Goal: Transaction & Acquisition: Purchase product/service

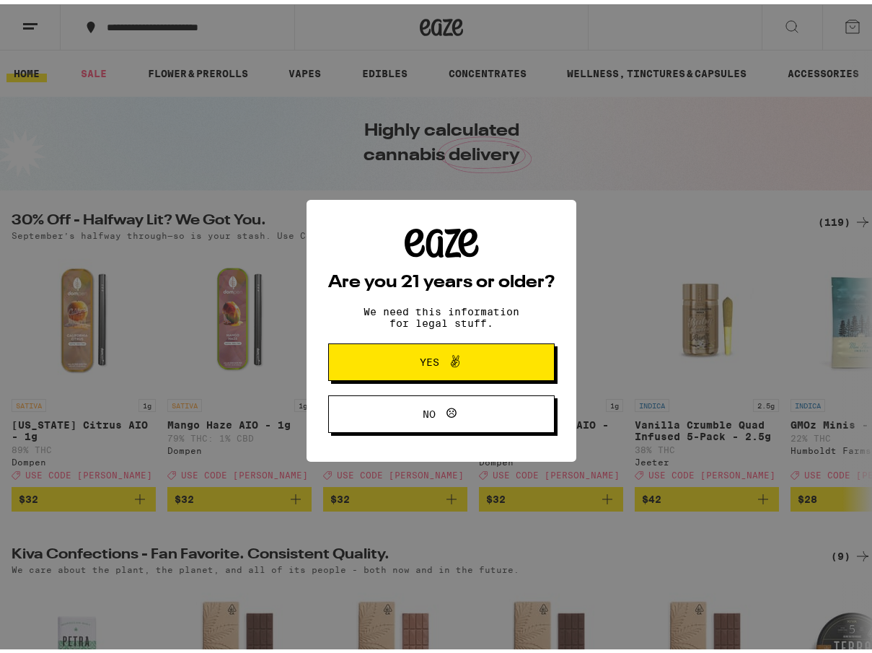
click at [453, 343] on button "Yes" at bounding box center [441, 358] width 227 height 38
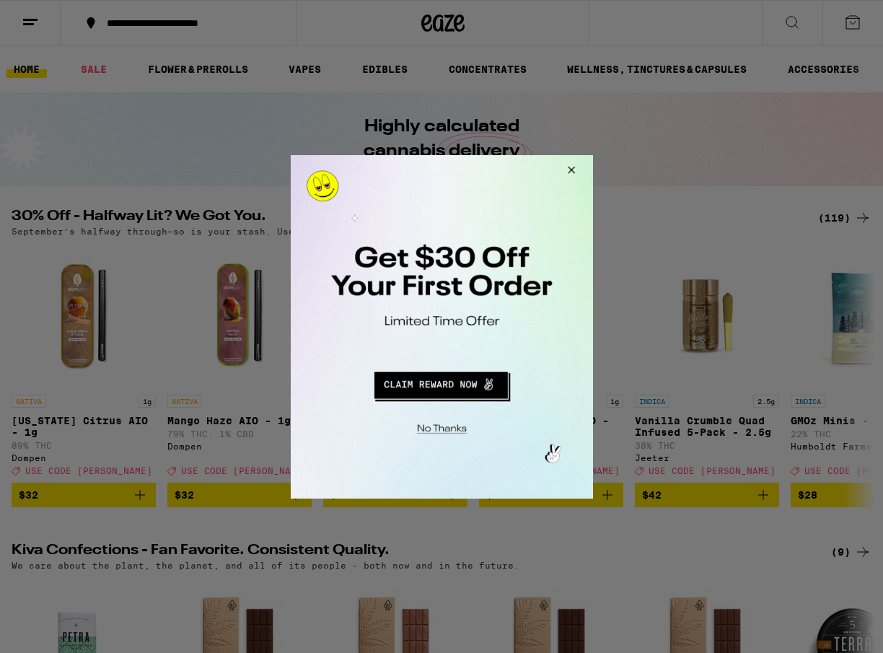
click at [568, 175] on button "Close Modal" at bounding box center [568, 171] width 39 height 35
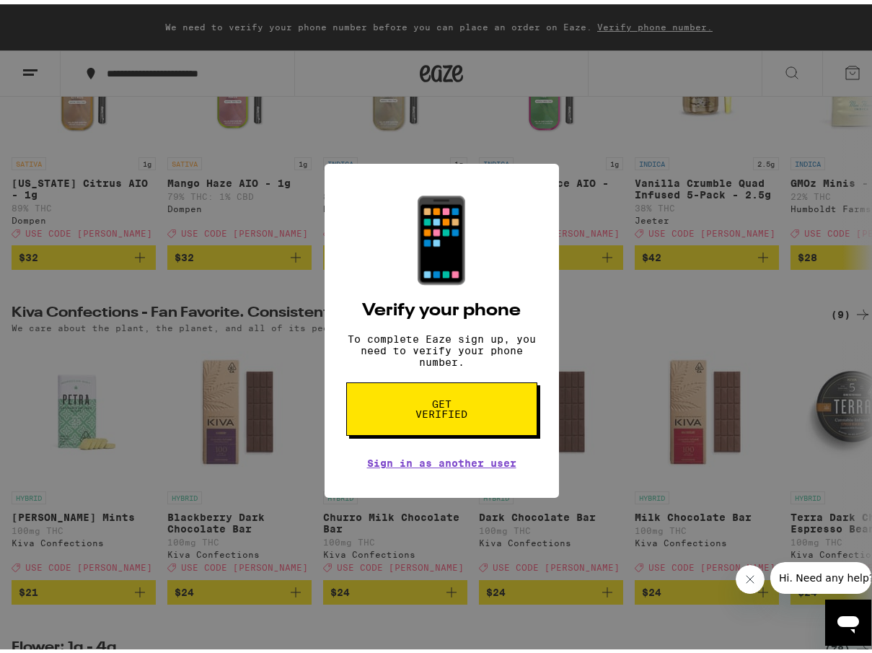
scroll to position [144, 0]
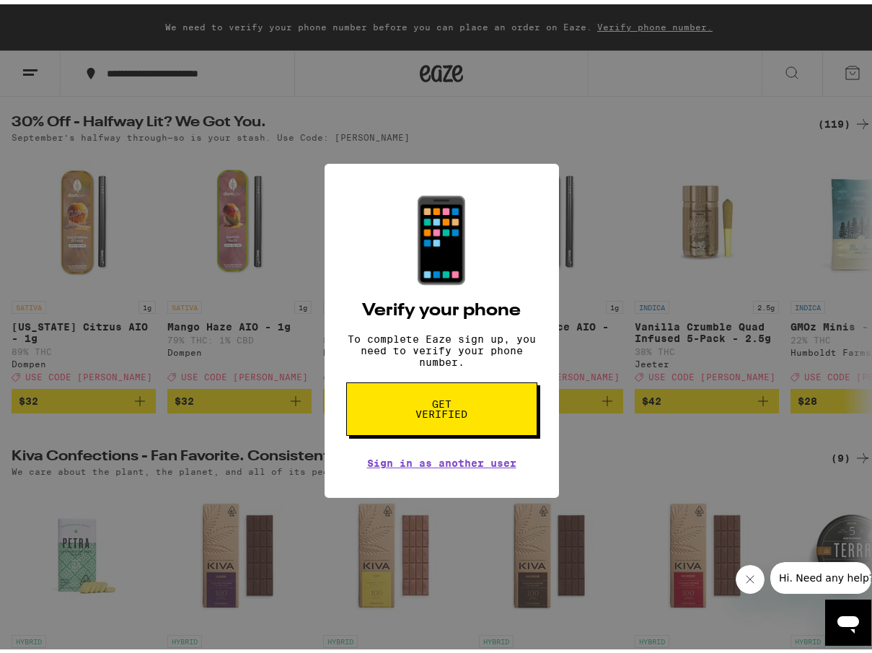
click at [458, 432] on button "Get verified" at bounding box center [441, 404] width 191 height 53
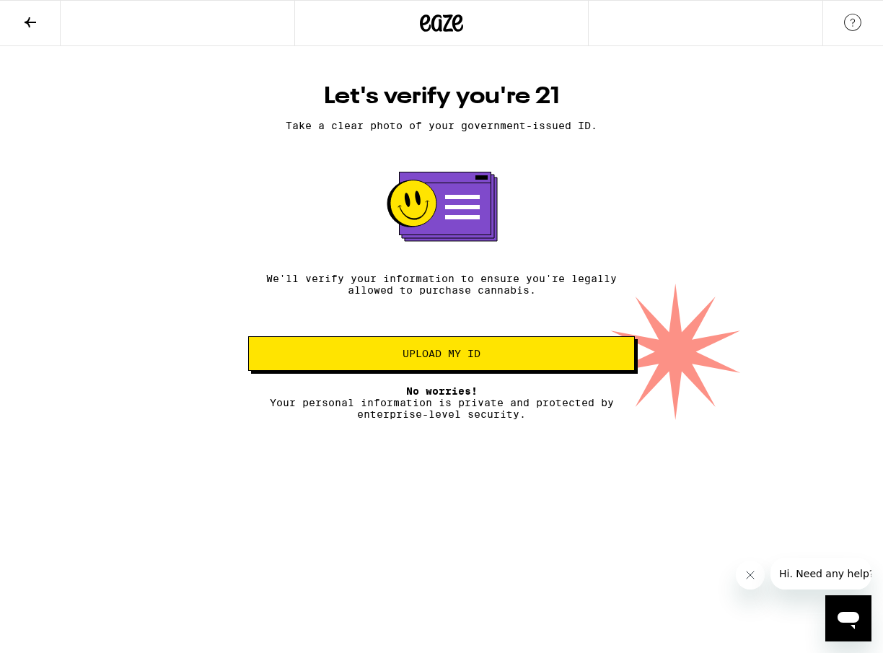
click at [466, 347] on button "Upload my ID" at bounding box center [441, 353] width 387 height 35
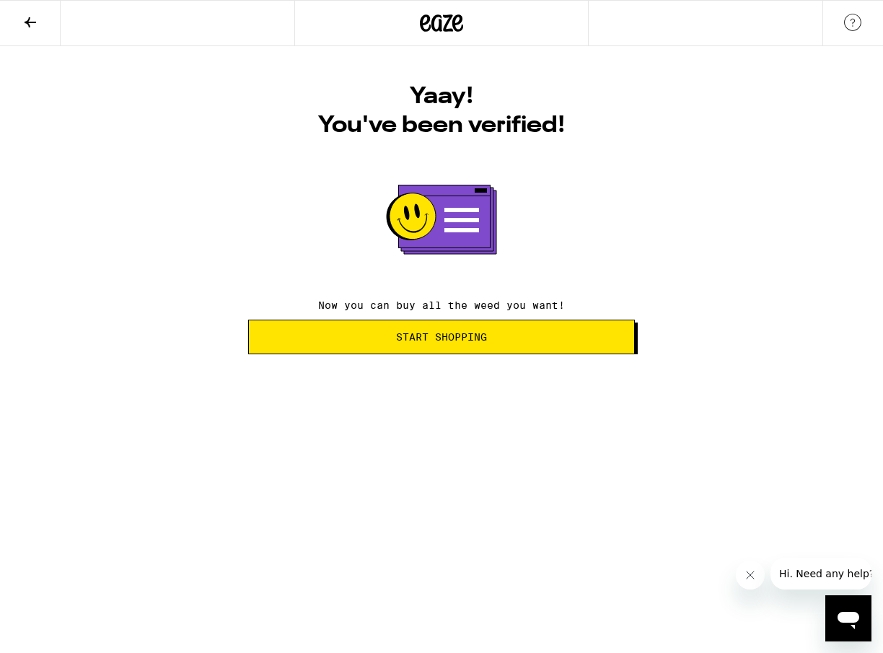
click at [437, 336] on span "Start Shopping" at bounding box center [441, 337] width 91 height 10
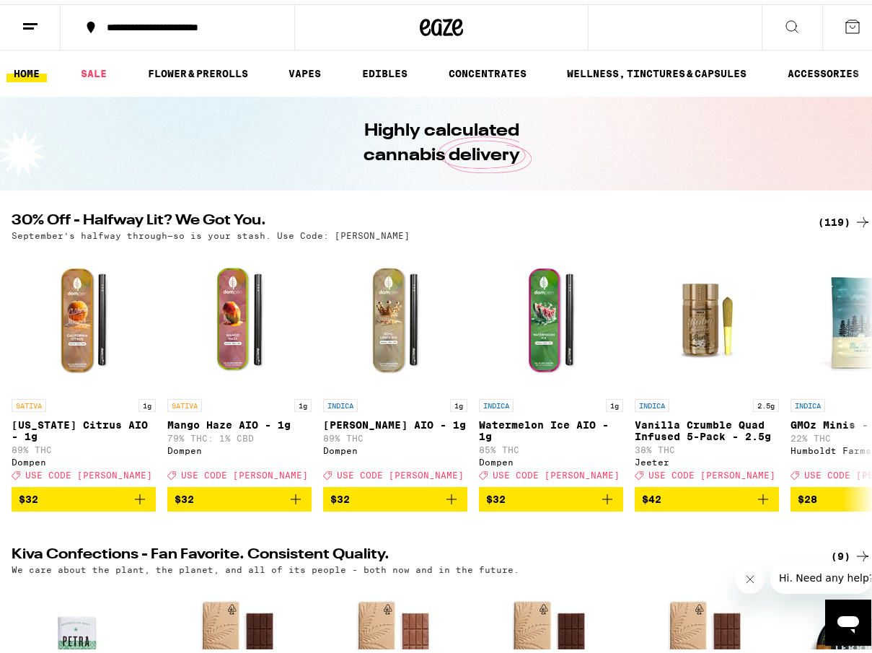
click at [40, 8] on button at bounding box center [30, 23] width 61 height 45
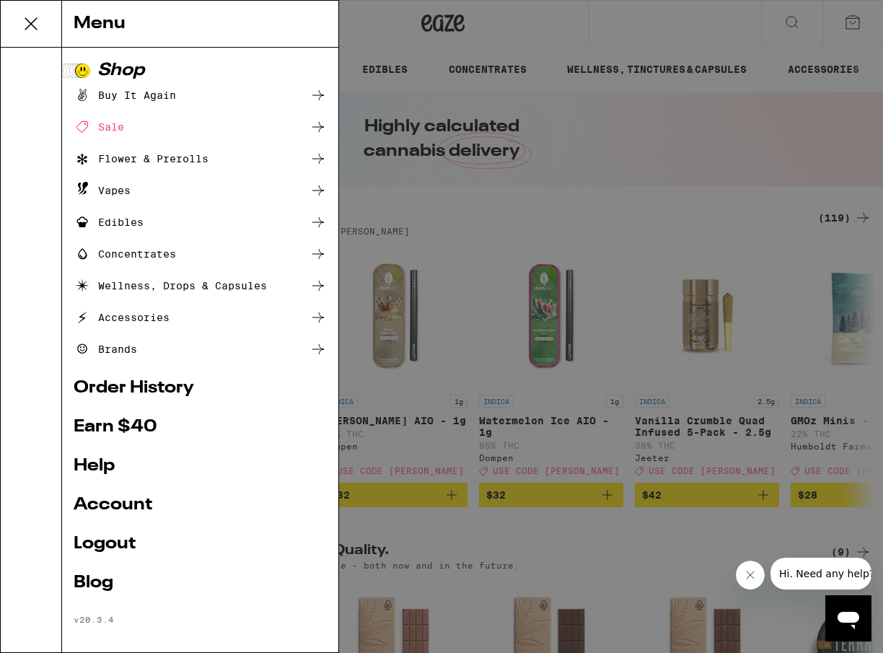
click at [40, 8] on button at bounding box center [31, 24] width 61 height 47
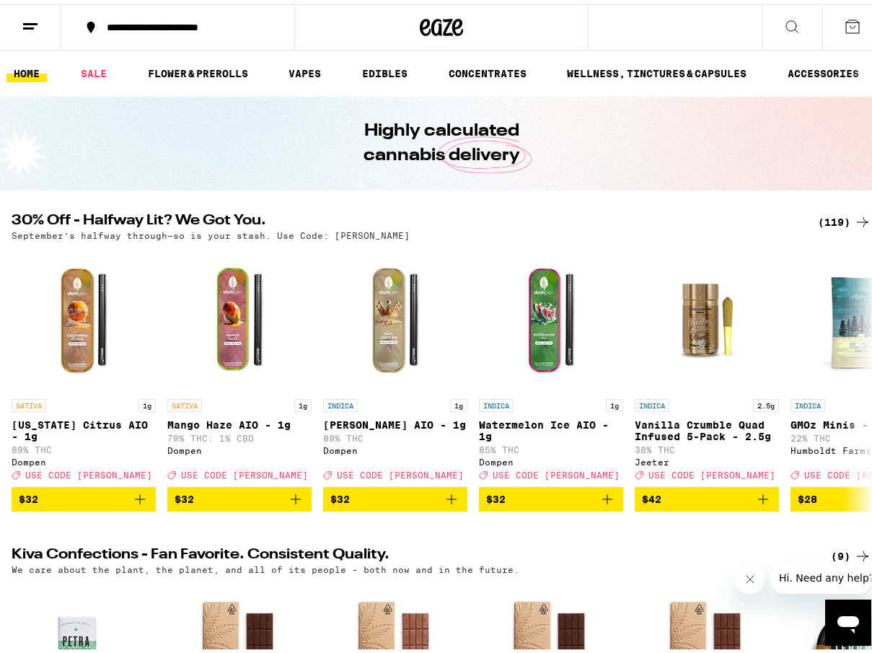
click at [147, 18] on div "**********" at bounding box center [185, 23] width 171 height 10
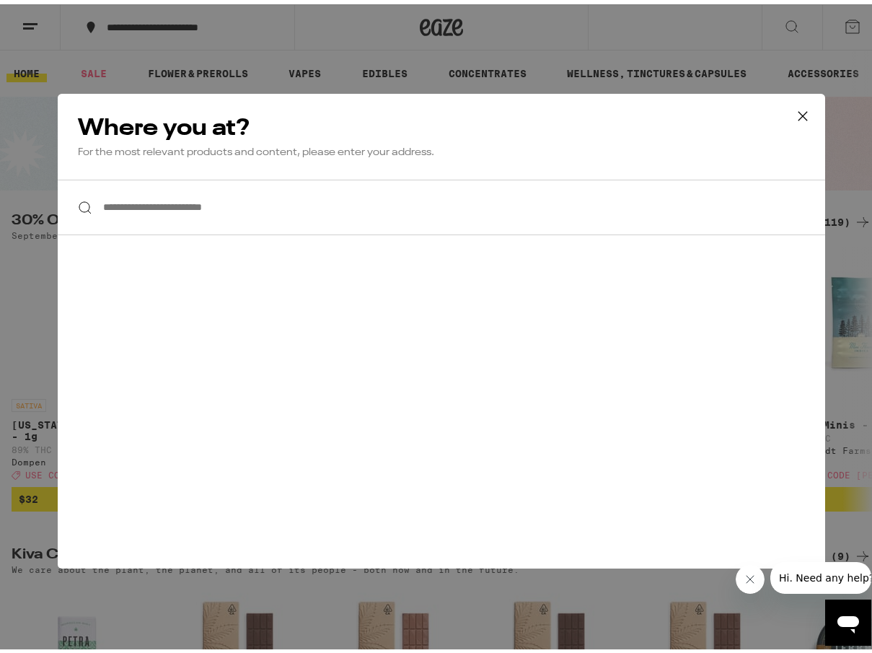
click at [180, 208] on input "**********" at bounding box center [442, 203] width 768 height 56
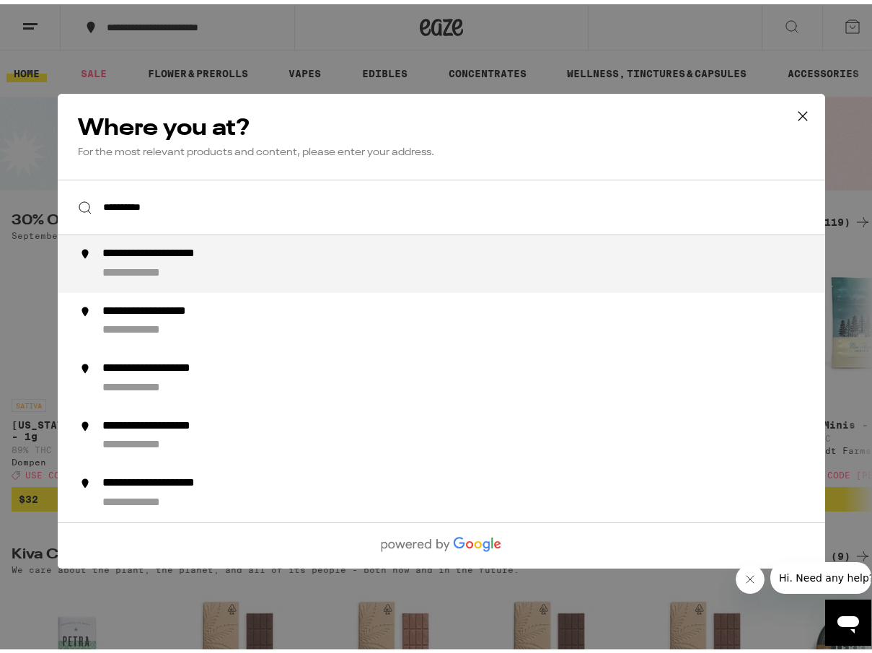
click at [105, 258] on div "**********" at bounding box center [180, 249] width 157 height 15
type input "**********"
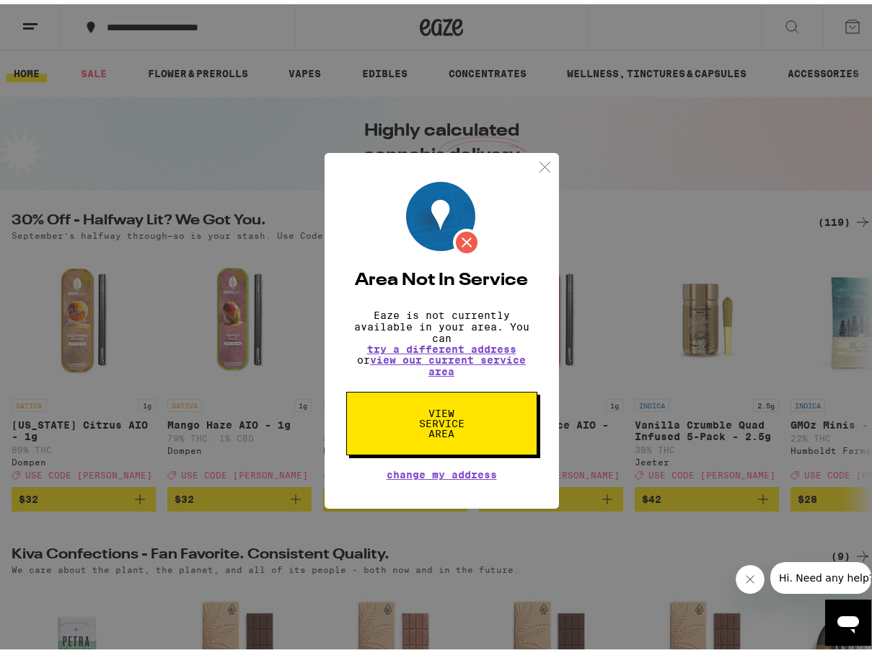
click at [456, 431] on span "View Service Area" at bounding box center [442, 419] width 74 height 30
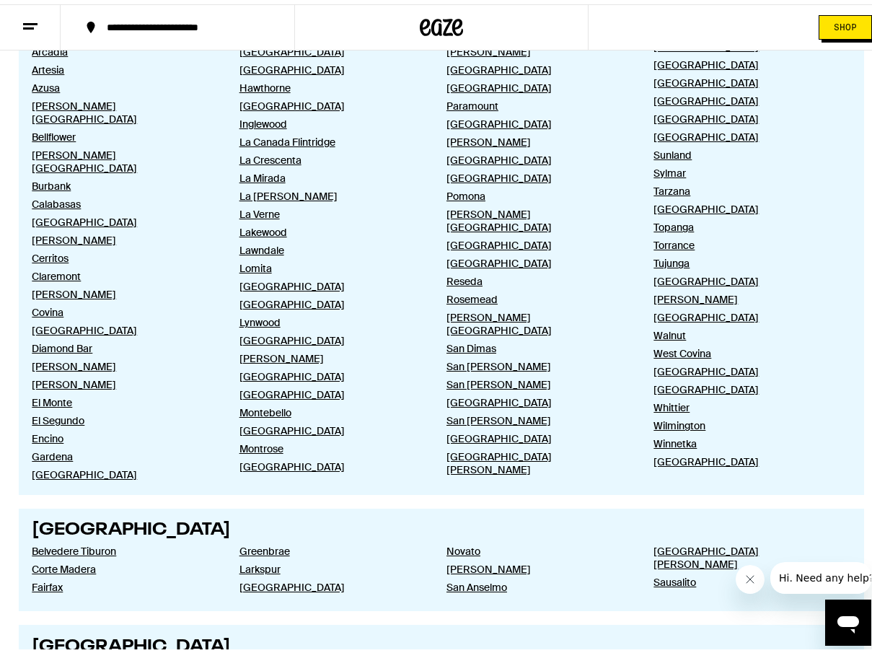
scroll to position [834, 0]
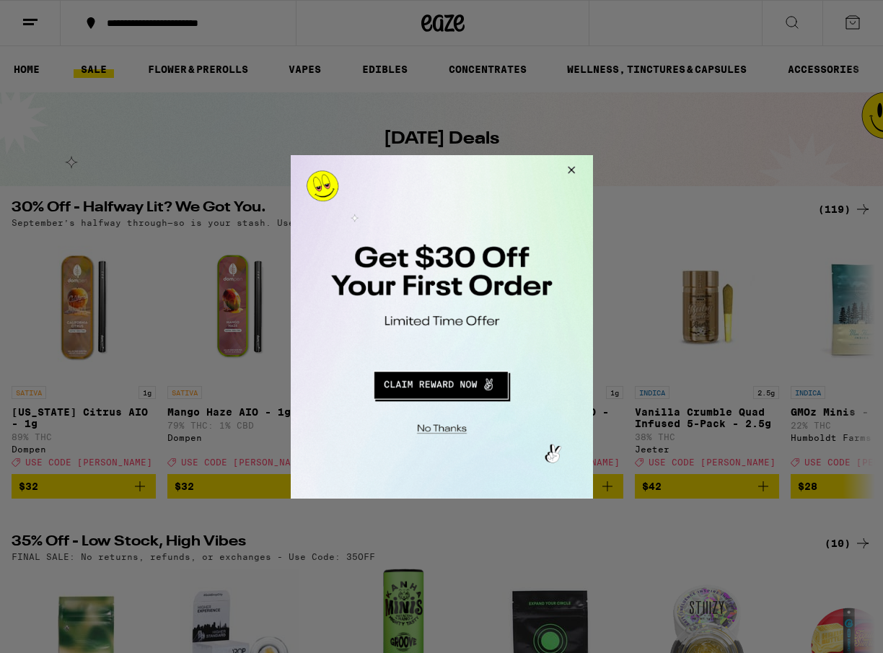
click at [452, 390] on button "Redirect to URL" at bounding box center [440, 382] width 251 height 35
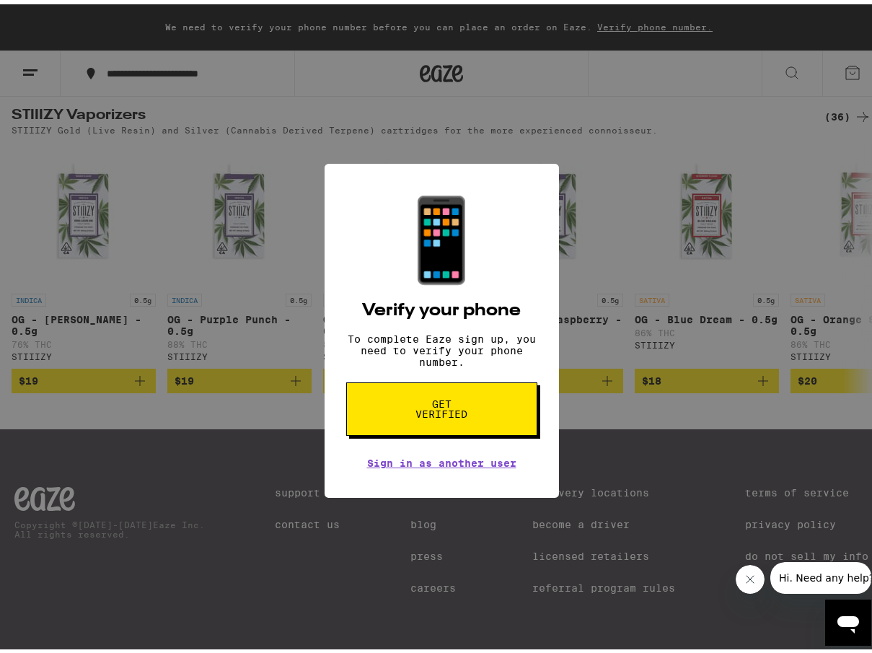
scroll to position [1443, 0]
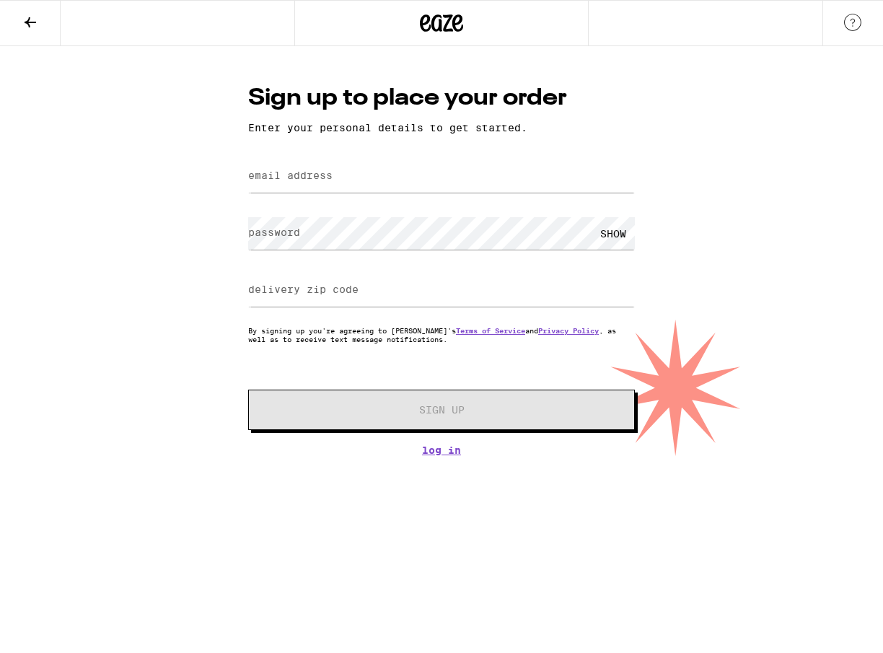
click at [298, 180] on label "email address" at bounding box center [290, 176] width 84 height 12
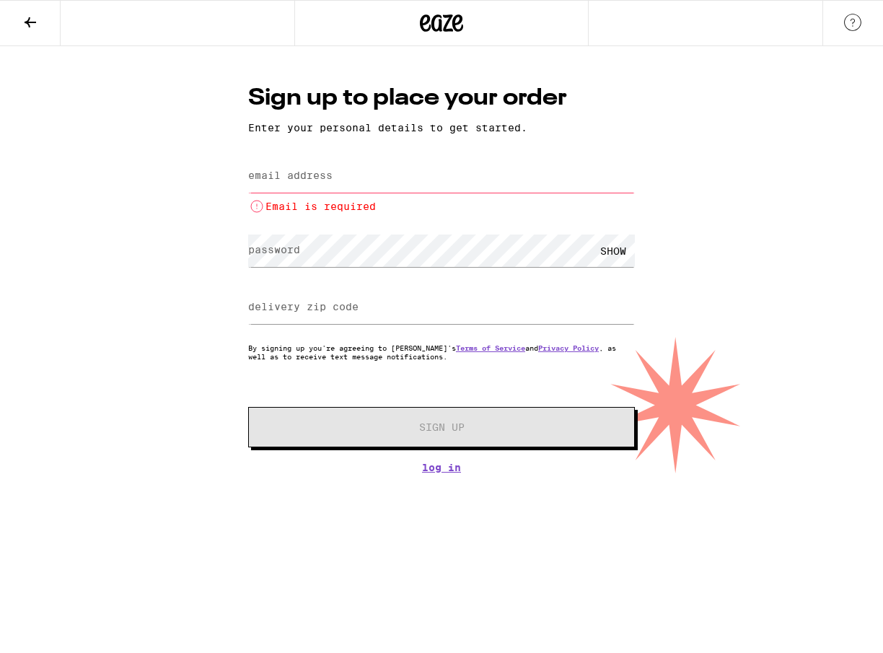
click at [298, 180] on label "email address" at bounding box center [290, 176] width 84 height 12
type input "xaboo7595@gmail.com"
type input "40508"
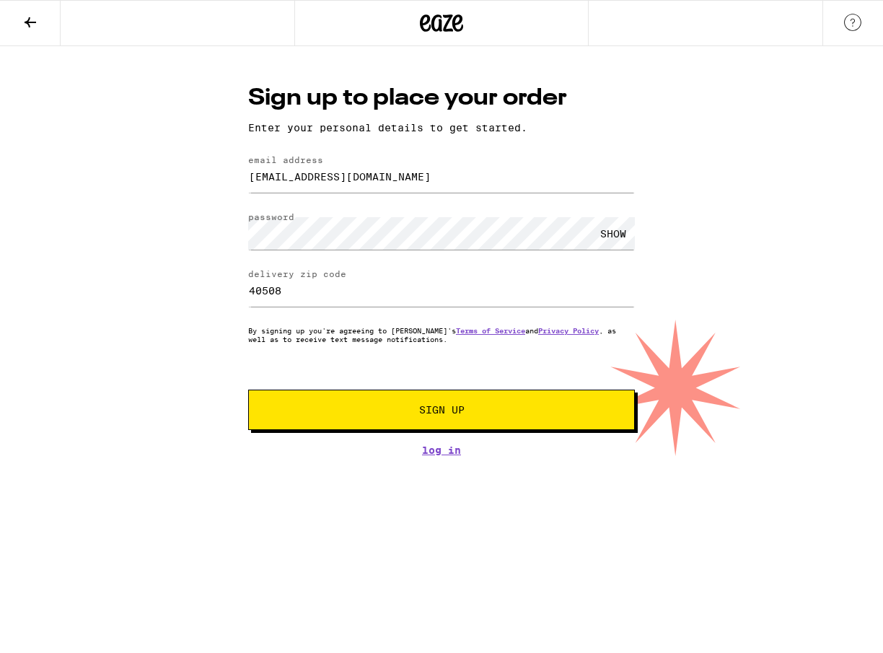
click at [452, 429] on button "Sign Up" at bounding box center [441, 410] width 387 height 40
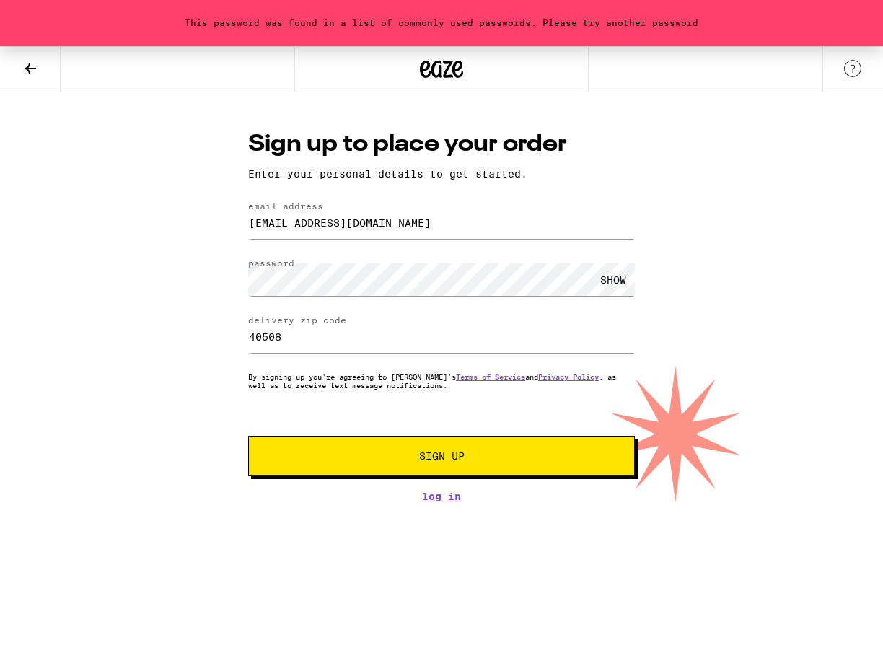
click at [365, 450] on button "Sign Up" at bounding box center [441, 456] width 387 height 40
click at [615, 277] on div "SHOW" at bounding box center [613, 279] width 43 height 32
click at [164, 281] on div "This password was found in a list of commonly used passwords. Please try anothe…" at bounding box center [441, 274] width 883 height 456
click at [248, 436] on button "Sign Up" at bounding box center [441, 456] width 387 height 40
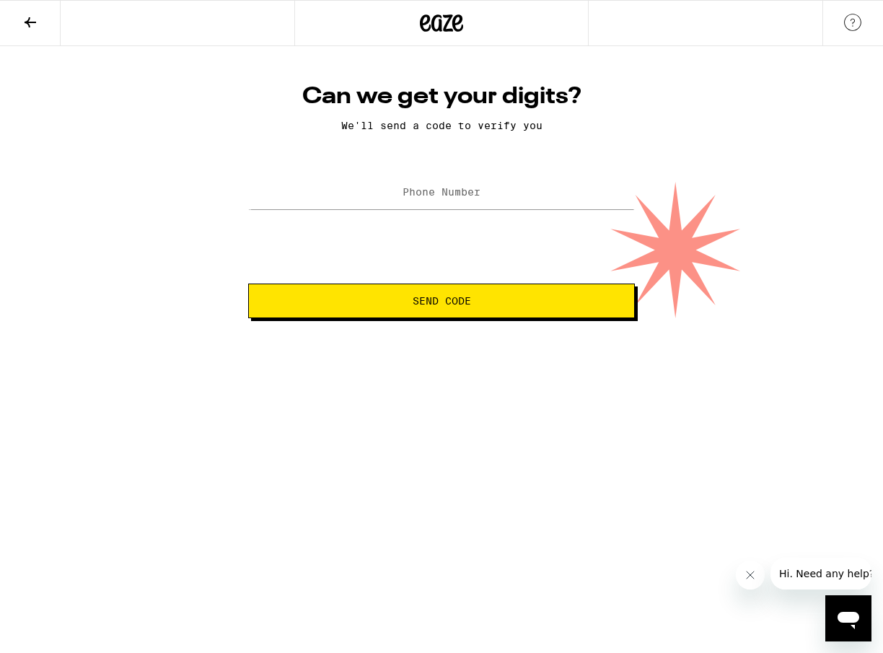
click at [454, 195] on label "Phone Number" at bounding box center [442, 192] width 78 height 12
type input "(859) 310-2529"
click at [437, 306] on span "Send Code" at bounding box center [442, 301] width 58 height 10
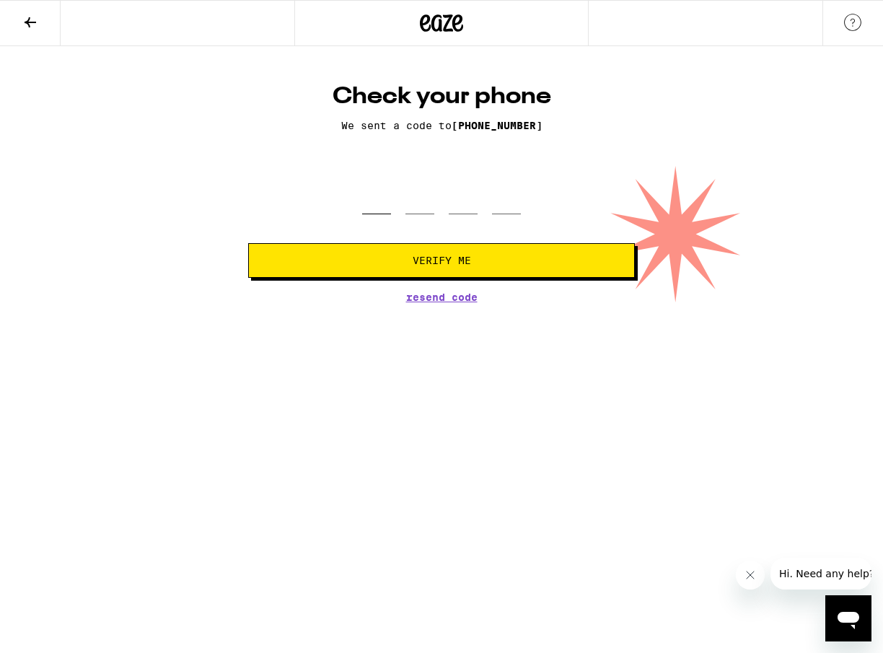
click at [377, 214] on input "tel" at bounding box center [376, 193] width 29 height 43
type input "1"
type input "8"
type input "7"
type input "4"
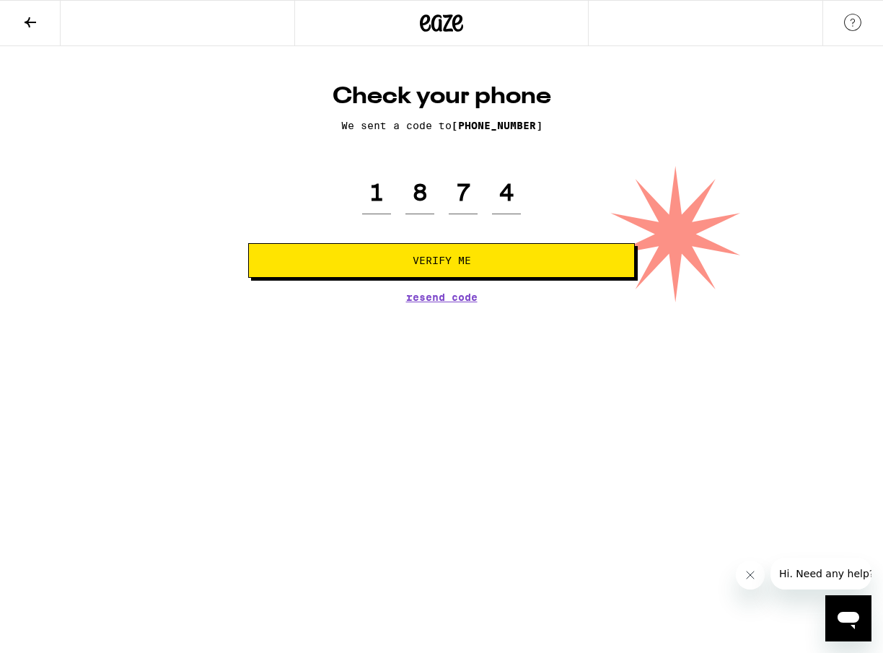
click at [512, 267] on button "Verify Me" at bounding box center [441, 260] width 387 height 35
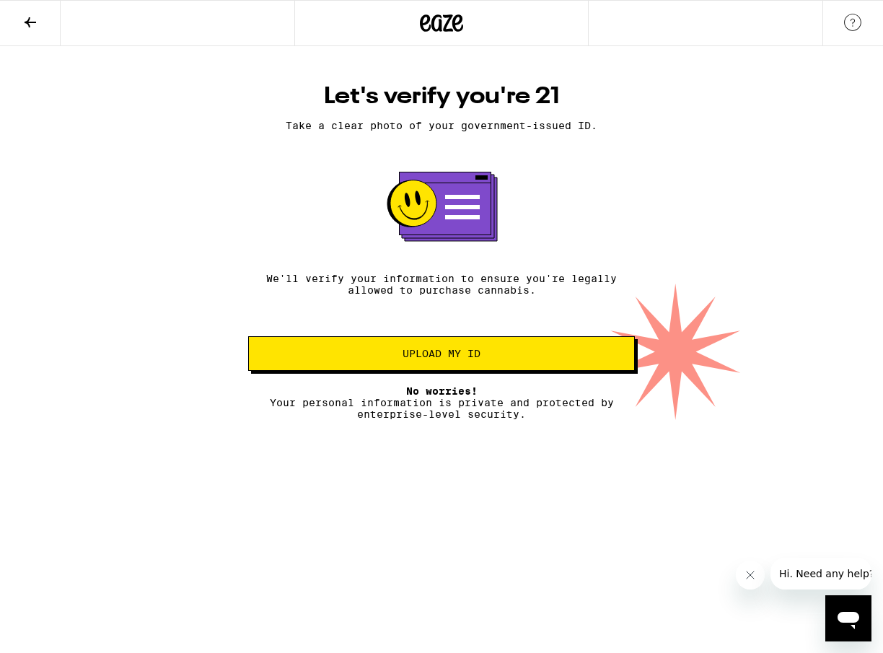
click at [377, 359] on span "Upload my ID" at bounding box center [442, 354] width 362 height 10
